Goal: Task Accomplishment & Management: Manage account settings

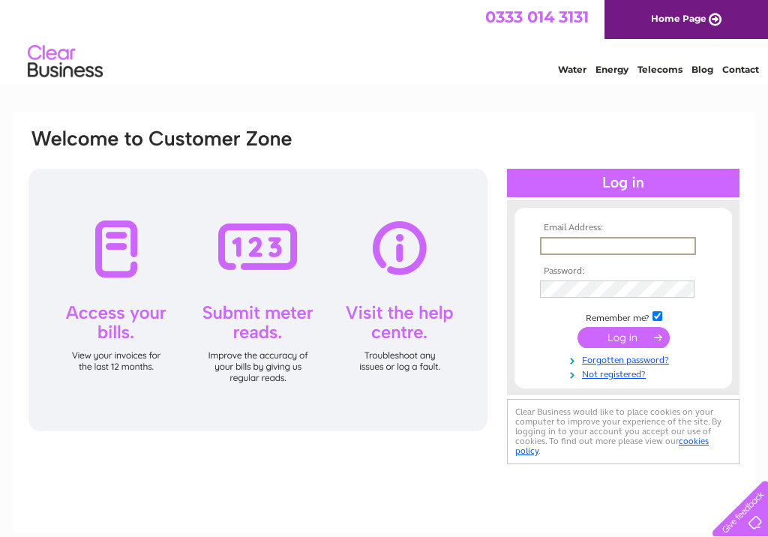
click at [113, 247] on div at bounding box center [257, 300] width 459 height 262
click at [548, 247] on input "text" at bounding box center [618, 246] width 156 height 18
type input "dilipumed@gmail.com"
click at [628, 340] on input "submit" at bounding box center [623, 337] width 92 height 21
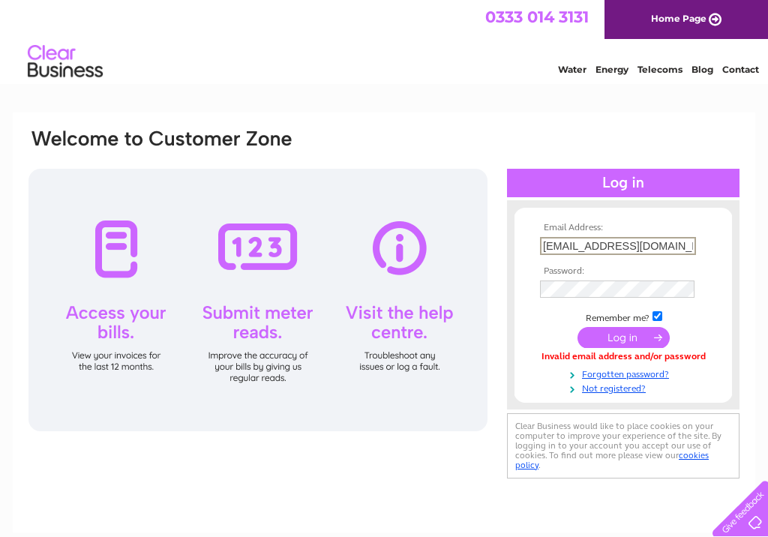
click at [111, 319] on div at bounding box center [257, 300] width 459 height 262
click at [106, 359] on div at bounding box center [257, 300] width 459 height 262
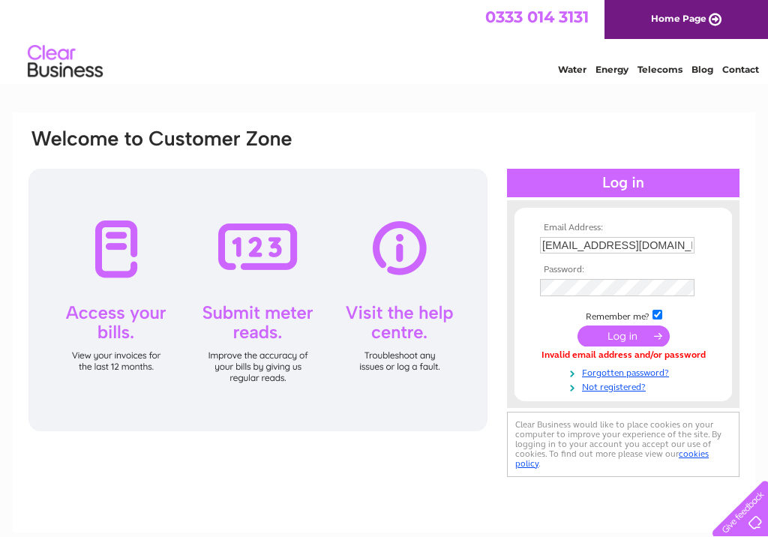
click at [622, 340] on input "submit" at bounding box center [623, 335] width 92 height 21
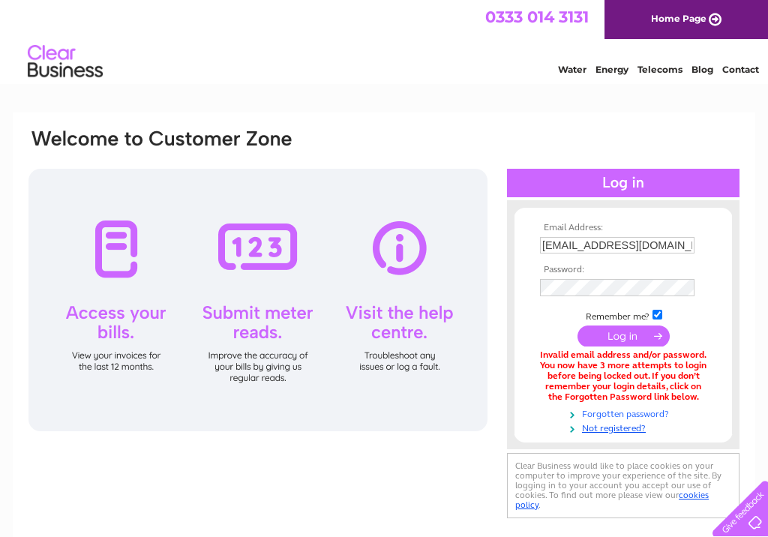
click at [631, 410] on link "Forgotten password?" at bounding box center [625, 413] width 170 height 14
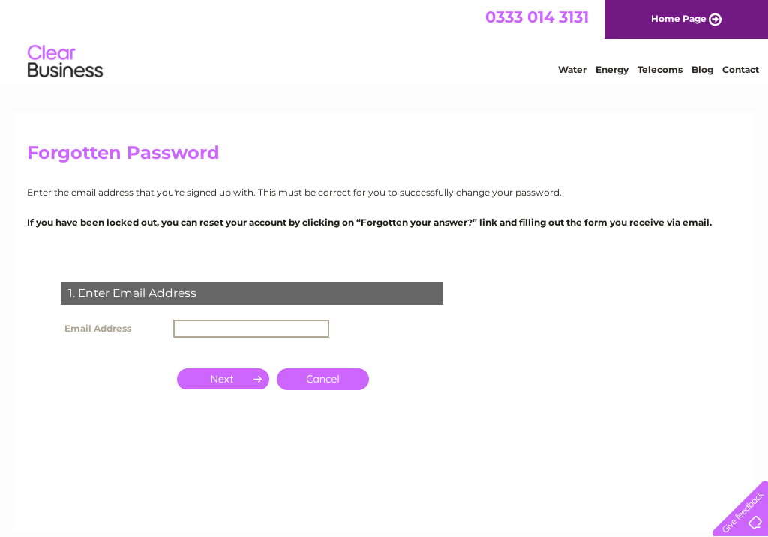
click at [177, 328] on input "text" at bounding box center [251, 328] width 156 height 18
type input "dilipumed@gmail.com"
click at [219, 375] on input "button" at bounding box center [223, 378] width 92 height 21
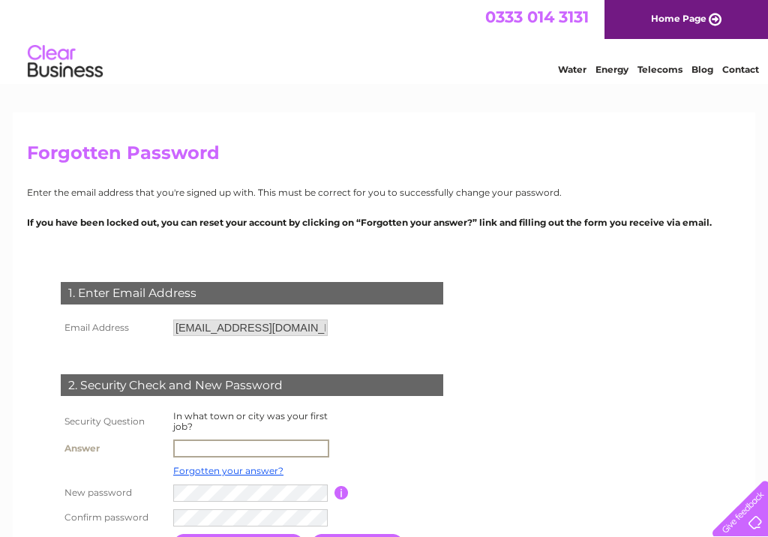
click at [185, 445] on input "text" at bounding box center [251, 448] width 156 height 18
type input "amersham"
click at [400, 454] on td at bounding box center [401, 448] width 134 height 25
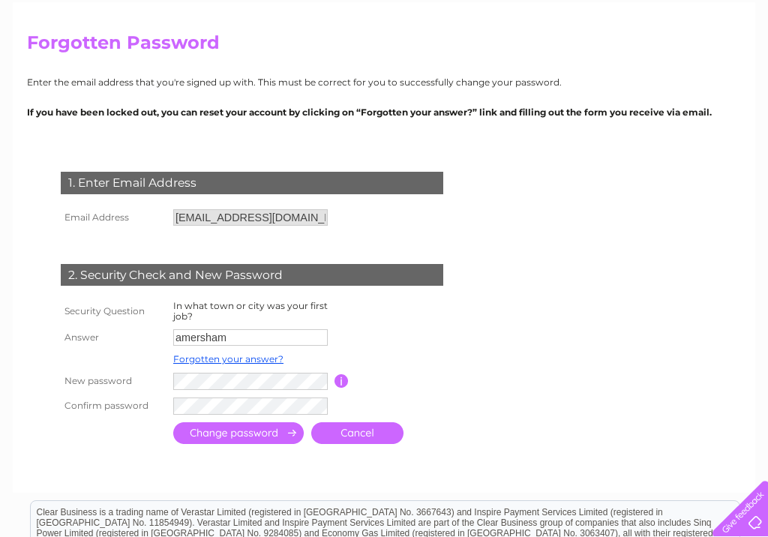
scroll to position [112, 0]
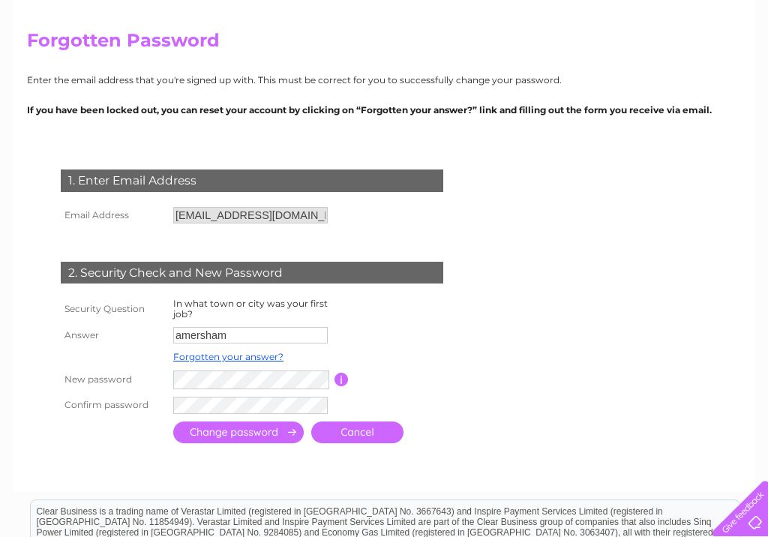
click at [230, 431] on input "submit" at bounding box center [238, 432] width 130 height 22
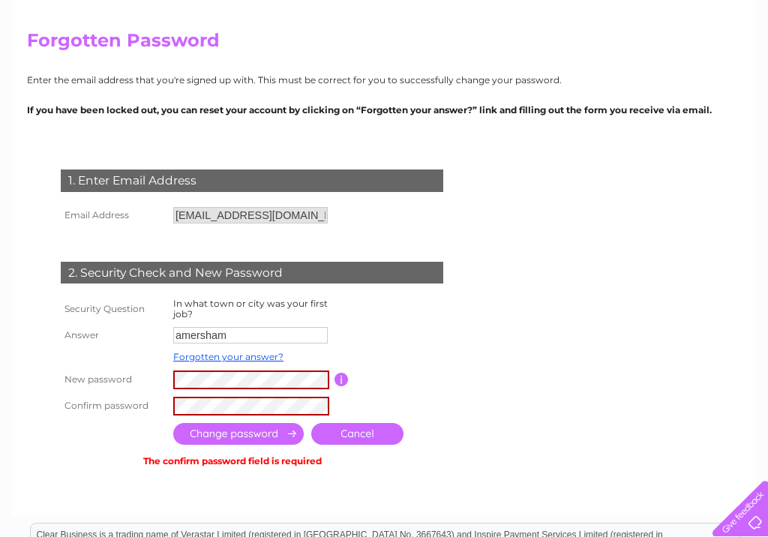
click at [256, 433] on input "submit" at bounding box center [238, 434] width 130 height 22
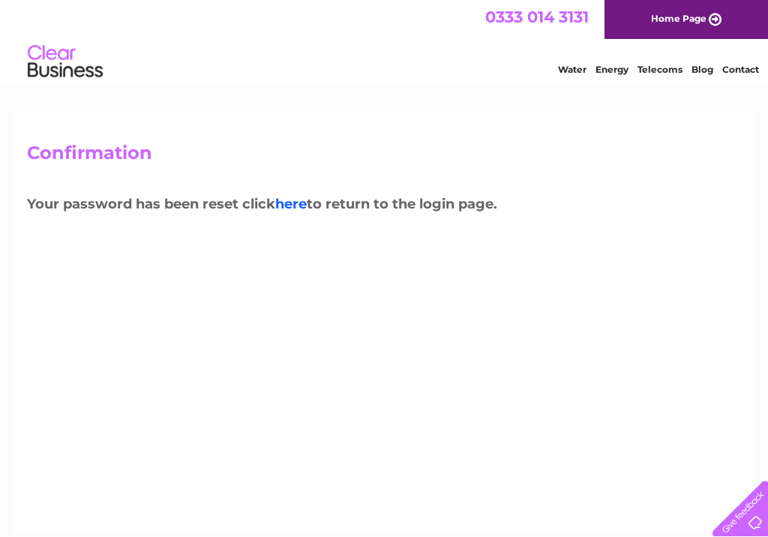
click at [637, 75] on link "here" at bounding box center [659, 67] width 45 height 15
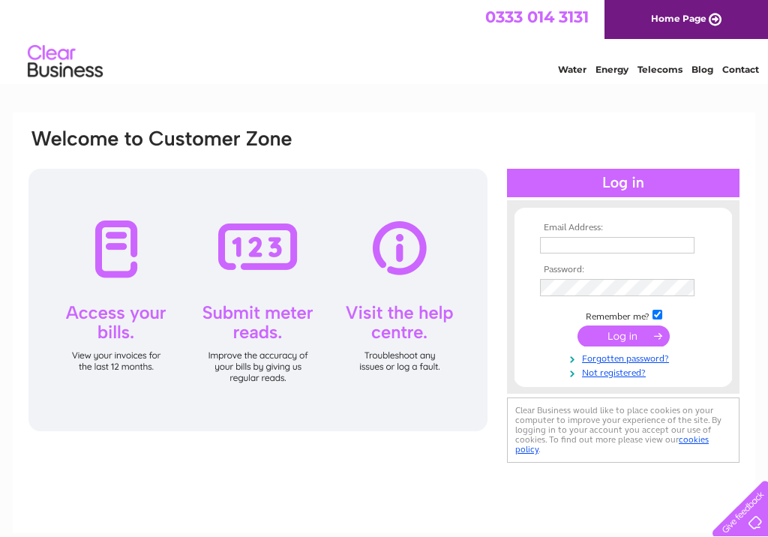
click at [114, 322] on div at bounding box center [257, 300] width 459 height 262
click at [547, 241] on input "text" at bounding box center [617, 245] width 154 height 16
type input "dilipumed@gmail.com"
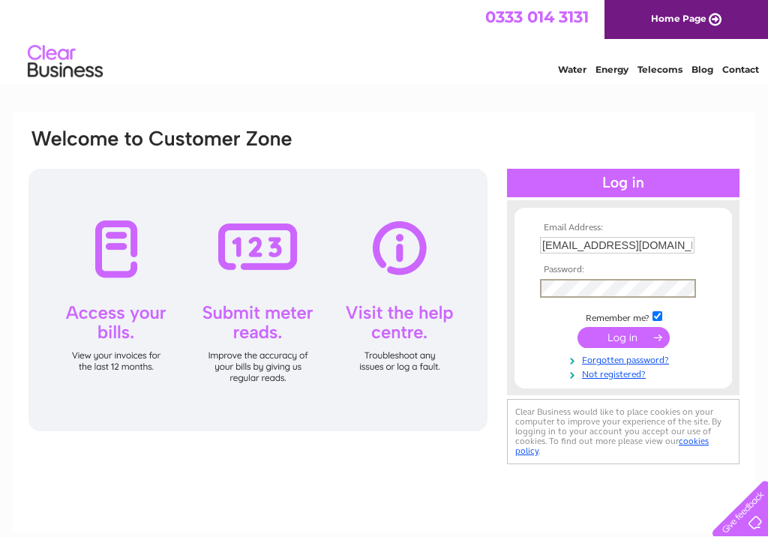
click at [624, 334] on input "submit" at bounding box center [623, 337] width 92 height 21
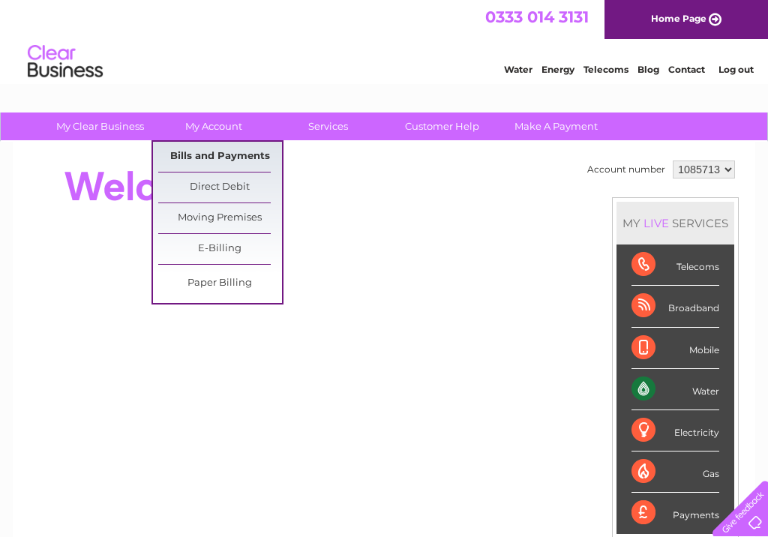
click at [216, 157] on link "Bills and Payments" at bounding box center [220, 157] width 124 height 30
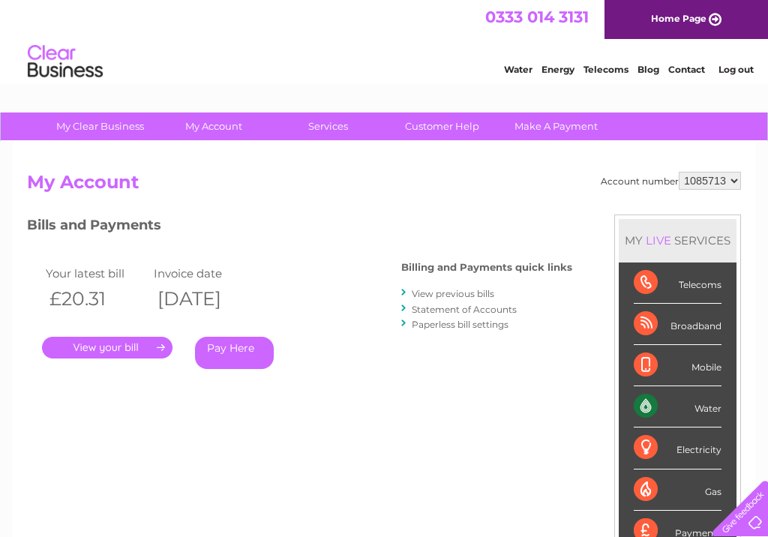
click at [106, 345] on link "." at bounding box center [107, 348] width 130 height 22
click at [106, 351] on link "." at bounding box center [107, 348] width 130 height 22
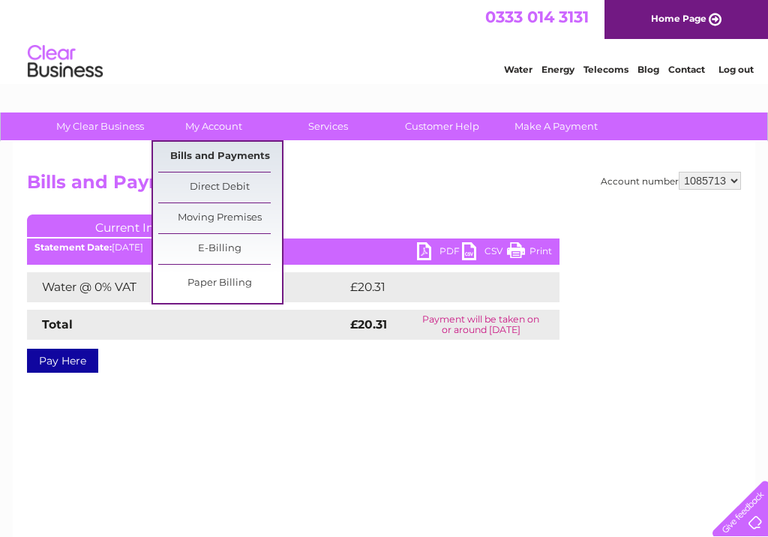
click at [212, 151] on link "Bills and Payments" at bounding box center [220, 157] width 124 height 30
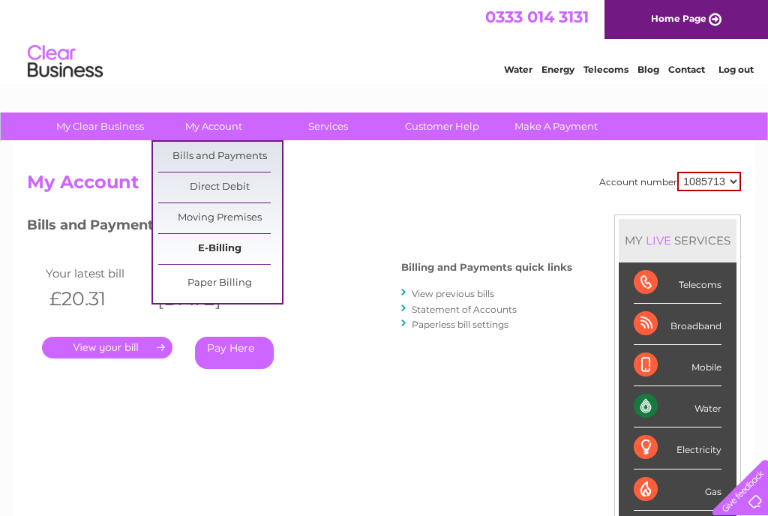
click at [227, 250] on link "E-Billing" at bounding box center [220, 249] width 124 height 30
click at [222, 281] on link "Paper Billing" at bounding box center [220, 283] width 124 height 30
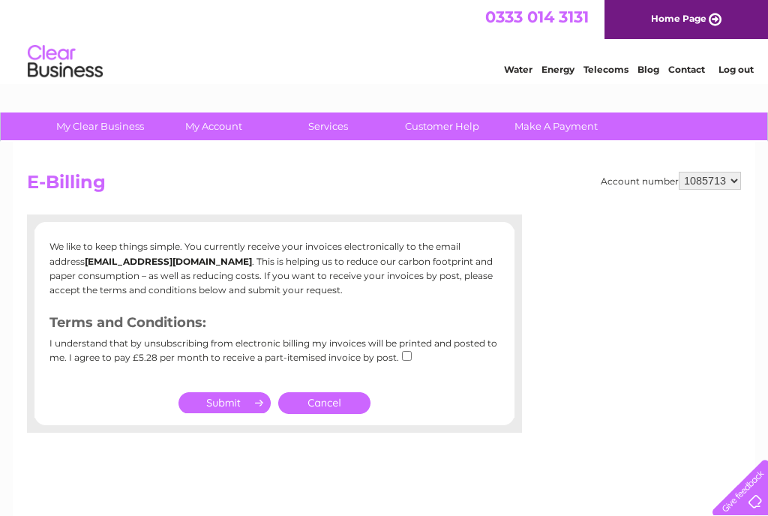
click at [237, 398] on input "submit" at bounding box center [224, 402] width 92 height 21
click at [310, 399] on link "Cancel" at bounding box center [324, 403] width 92 height 22
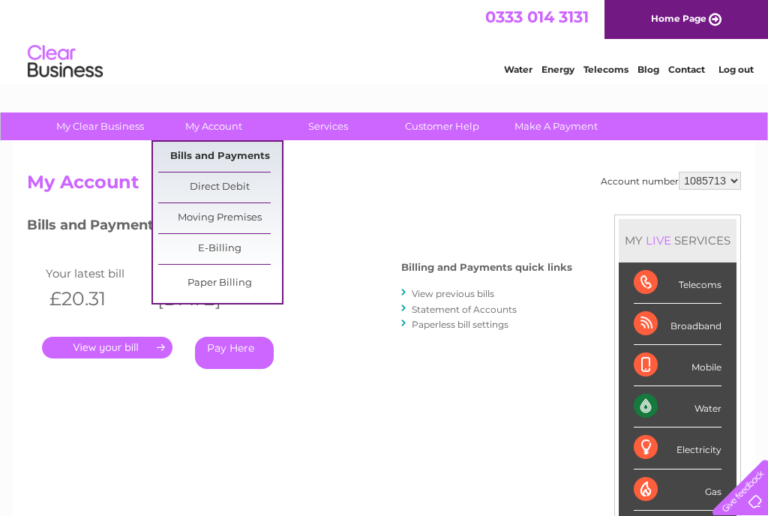
click at [211, 148] on link "Bills and Payments" at bounding box center [220, 157] width 124 height 30
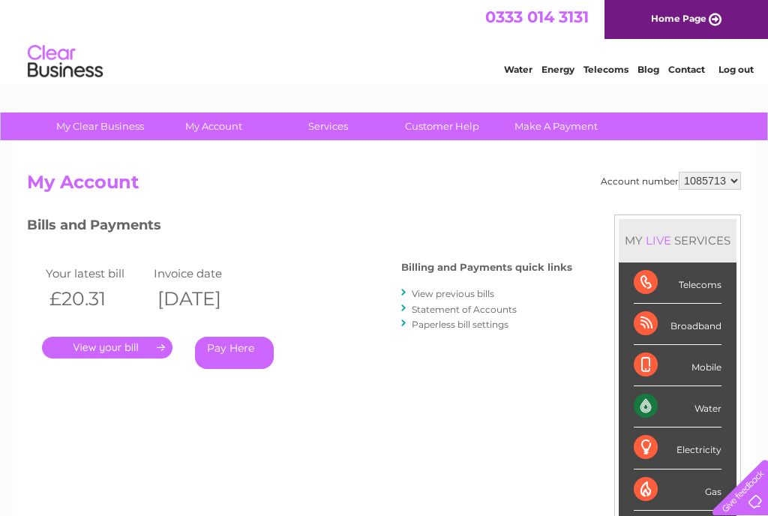
click at [454, 295] on link "View previous bills" at bounding box center [453, 293] width 82 height 11
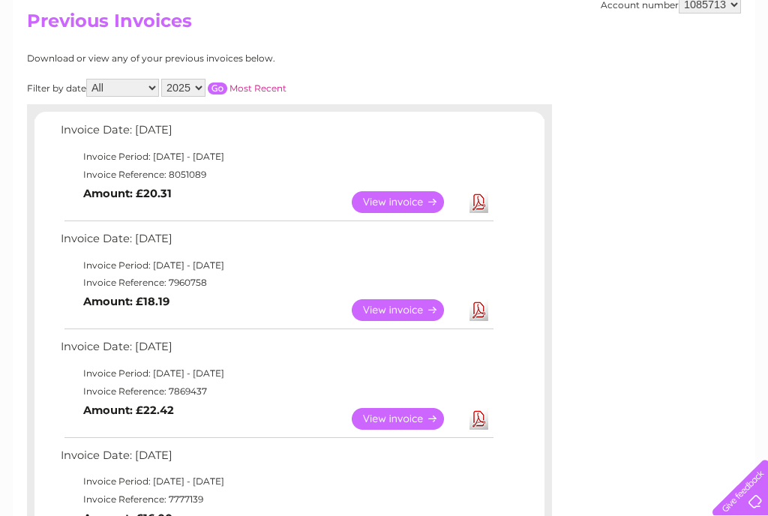
scroll to position [200, 0]
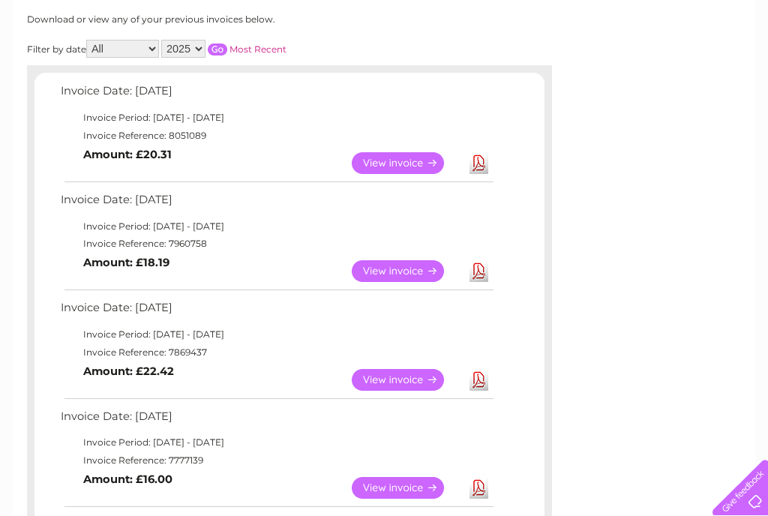
click at [403, 263] on link "View" at bounding box center [407, 271] width 110 height 22
click at [402, 265] on link "View" at bounding box center [407, 271] width 110 height 22
click at [406, 484] on link "View" at bounding box center [407, 488] width 110 height 22
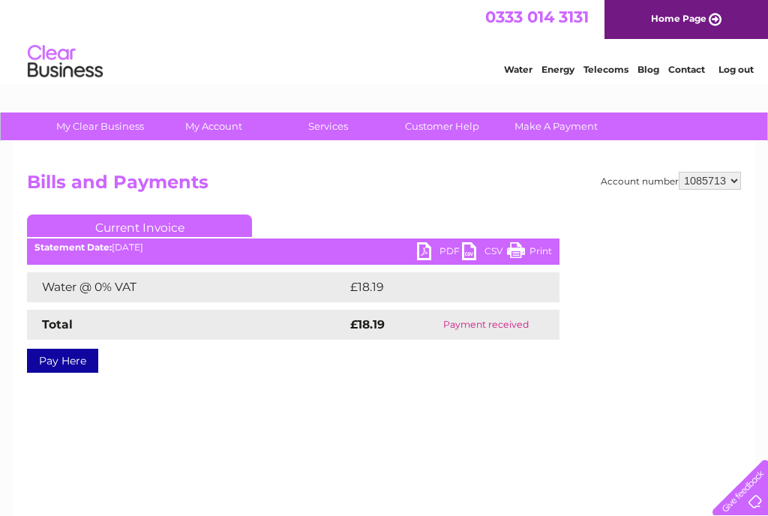
click at [518, 255] on link "Print" at bounding box center [529, 253] width 45 height 22
click at [424, 251] on link "PDF" at bounding box center [439, 253] width 45 height 22
click at [512, 253] on link "Print" at bounding box center [529, 253] width 45 height 22
click at [472, 255] on link "CSV" at bounding box center [484, 253] width 45 height 22
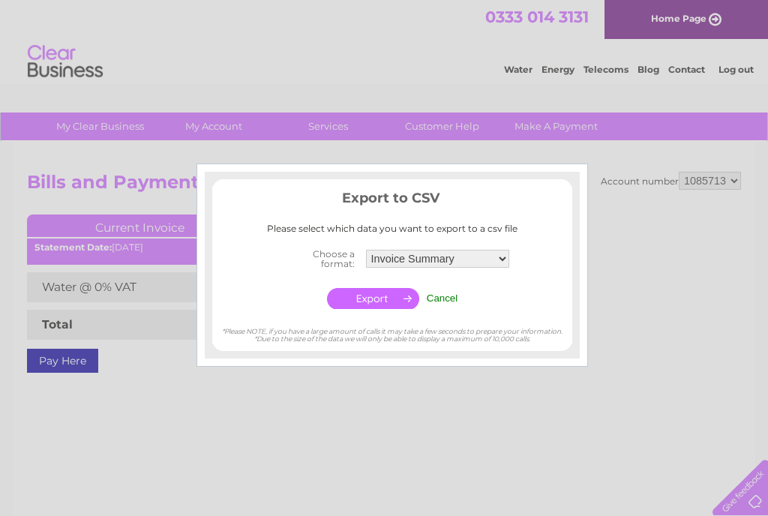
click at [382, 292] on input "button" at bounding box center [373, 298] width 92 height 21
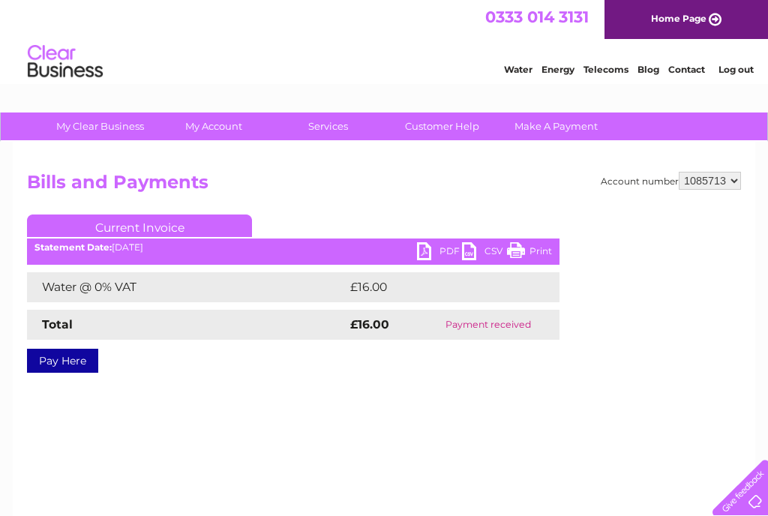
click at [428, 247] on link "PDF" at bounding box center [439, 253] width 45 height 22
click at [425, 250] on link "PDF" at bounding box center [439, 253] width 45 height 22
